Goal: Information Seeking & Learning: Find specific fact

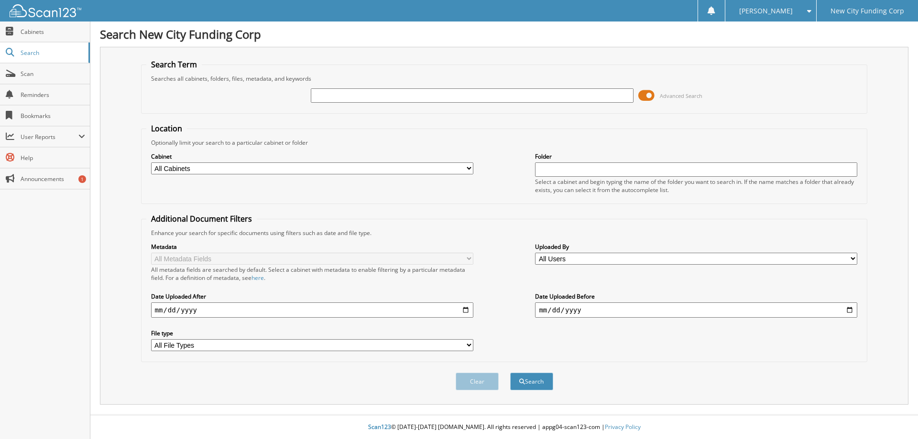
click at [380, 94] on input "text" at bounding box center [472, 95] width 322 height 14
type input "350060"
click at [510, 373] on button "Search" at bounding box center [531, 382] width 43 height 18
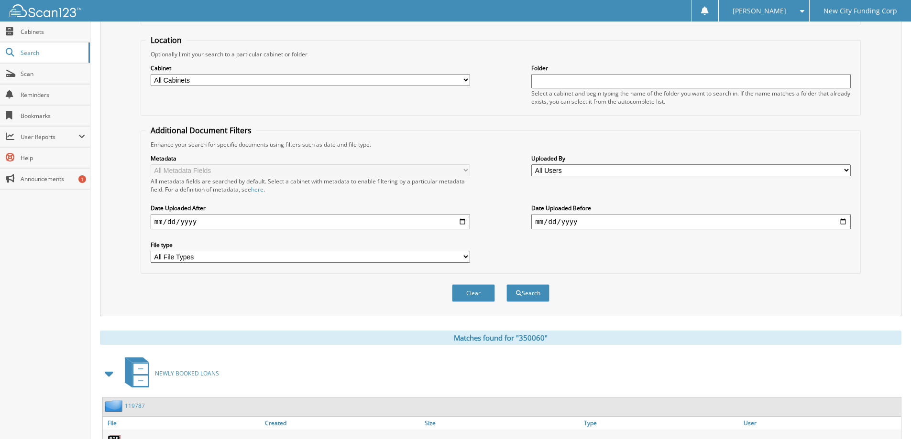
scroll to position [226, 0]
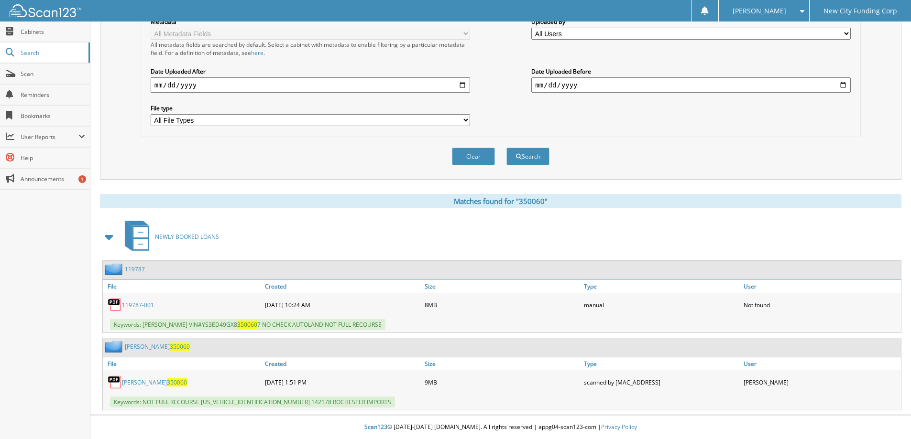
click at [150, 383] on link "[PERSON_NAME] 350060" at bounding box center [154, 383] width 65 height 8
